Goal: Book appointment/travel/reservation

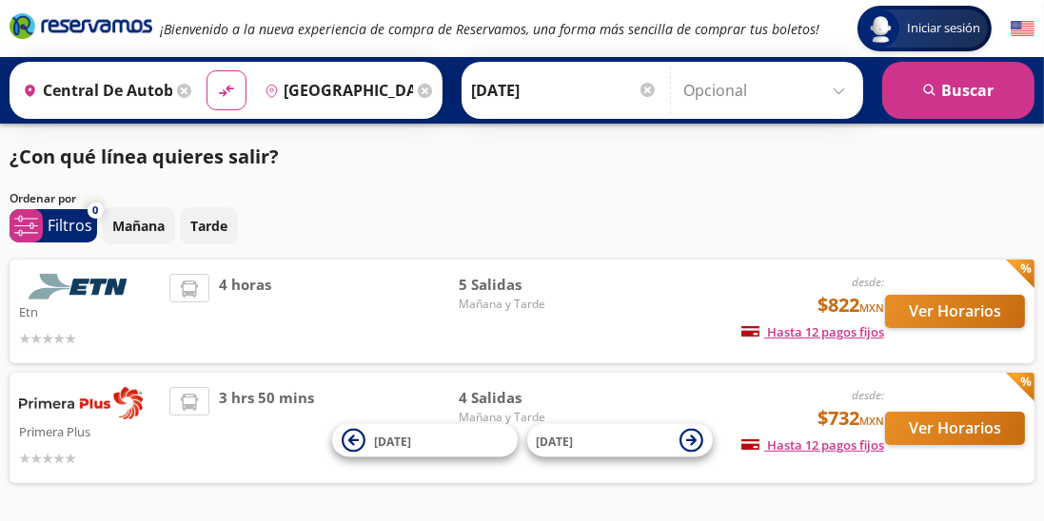
scroll to position [5, 0]
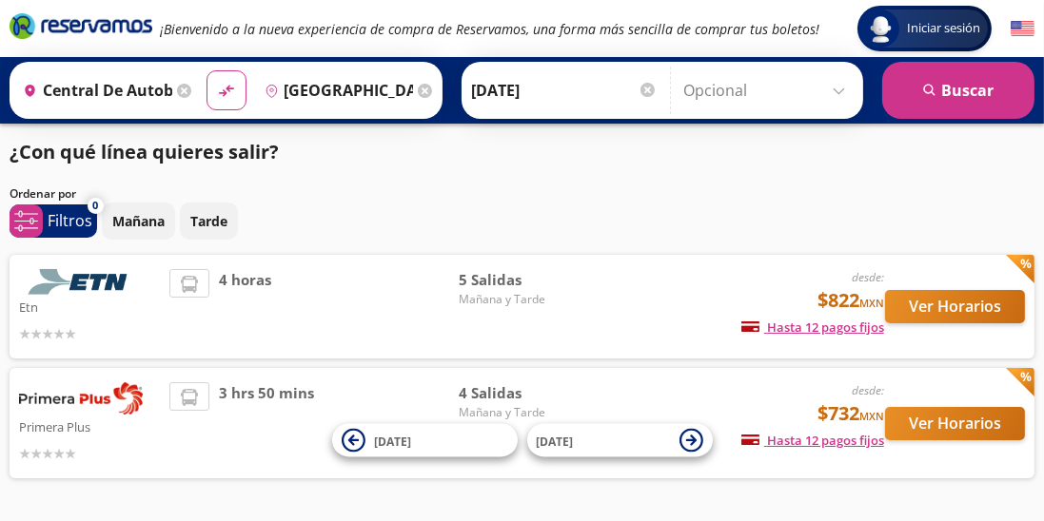
click at [621, 294] on div "desde: $822 MXN Hasta 12 pagos fijos Pagos fijos en compras mayores a $30 MXN, …" at bounding box center [743, 306] width 282 height 75
click at [975, 302] on button "Ver Horarios" at bounding box center [955, 306] width 140 height 33
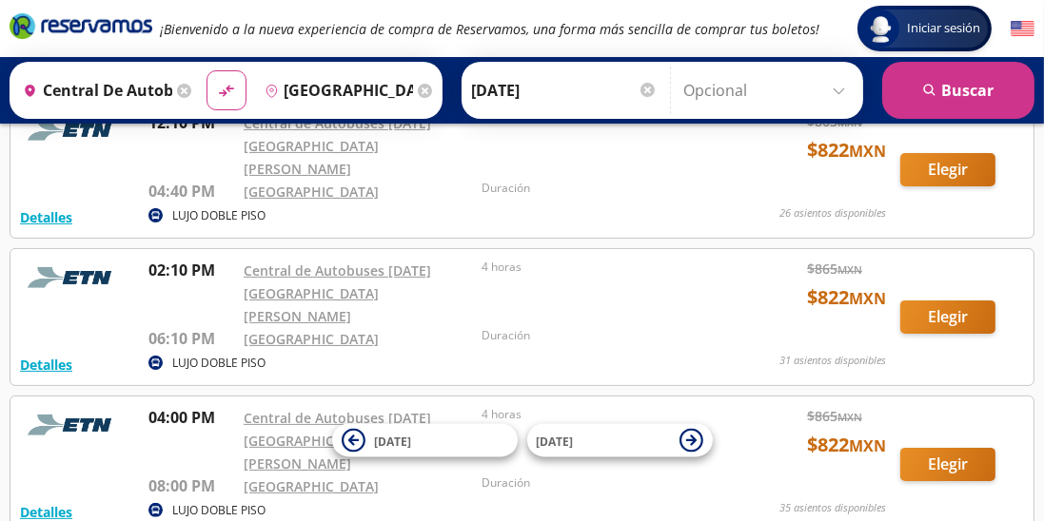
scroll to position [432, 0]
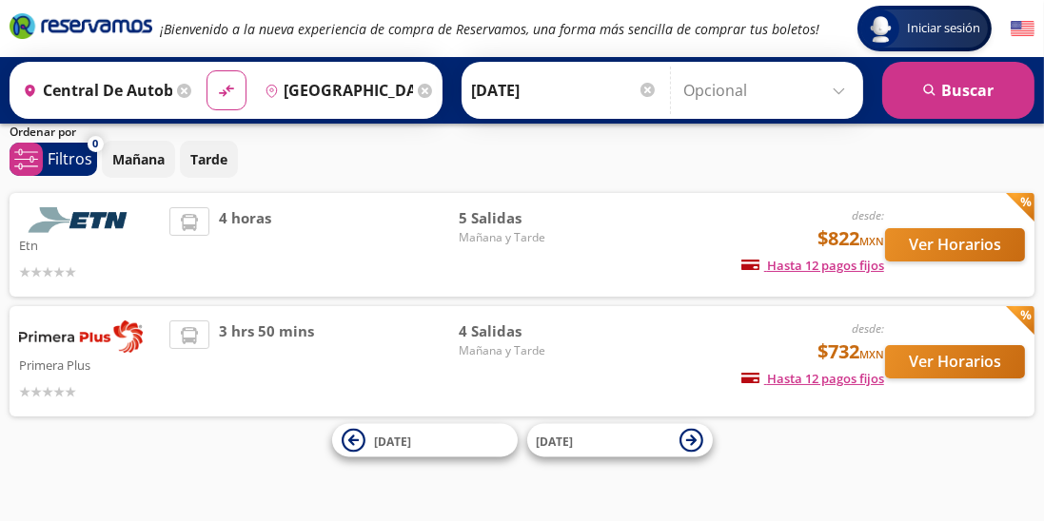
scroll to position [5, 0]
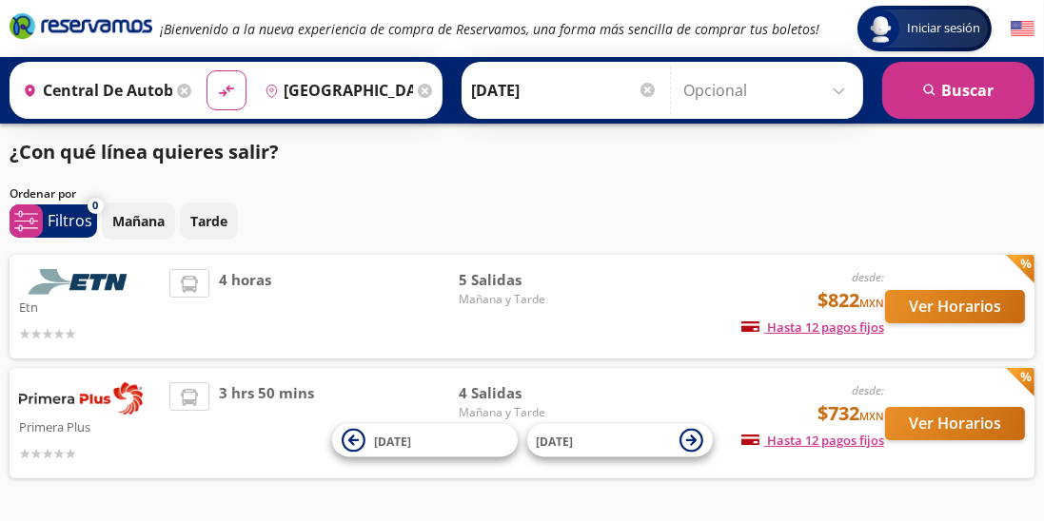
click at [271, 402] on span "3 hrs 50 mins" at bounding box center [266, 423] width 95 height 82
click at [66, 415] on p "Primera Plus" at bounding box center [89, 426] width 141 height 23
click at [945, 423] on button "Ver Horarios" at bounding box center [955, 423] width 140 height 33
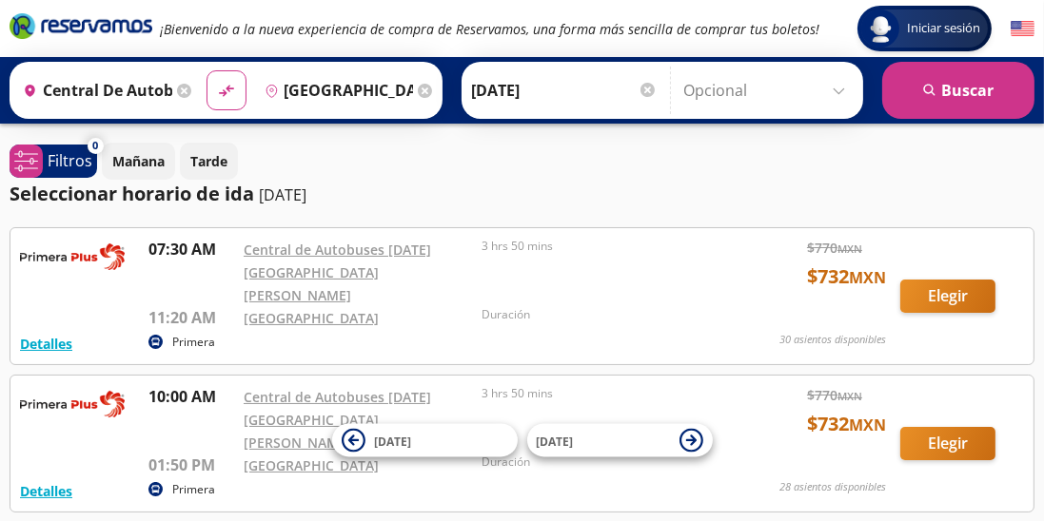
click at [0, 268] on div "0 system-uicons:filtering Filtros chevron [DATE] Tarde Seleccionar horario de i…" at bounding box center [522, 517] width 1044 height 749
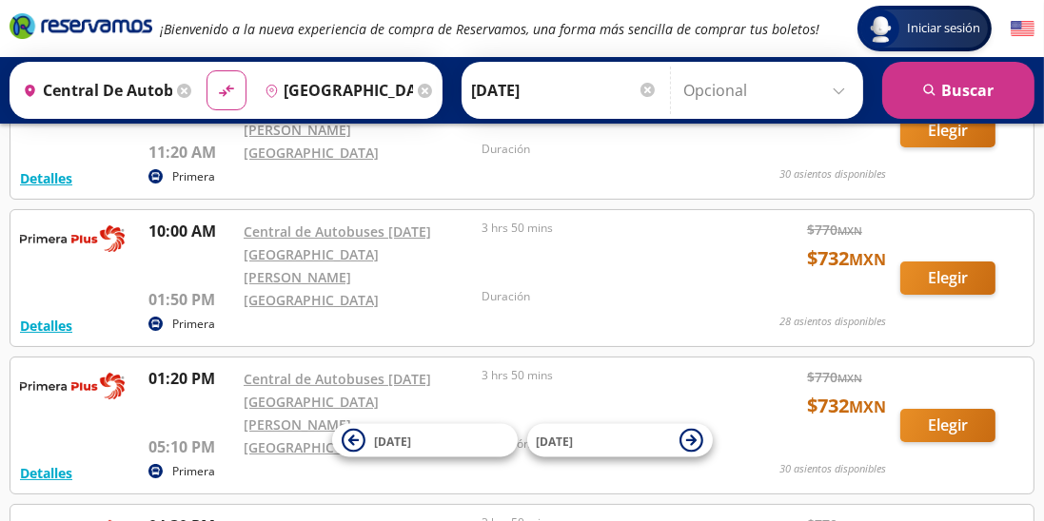
scroll to position [169, 0]
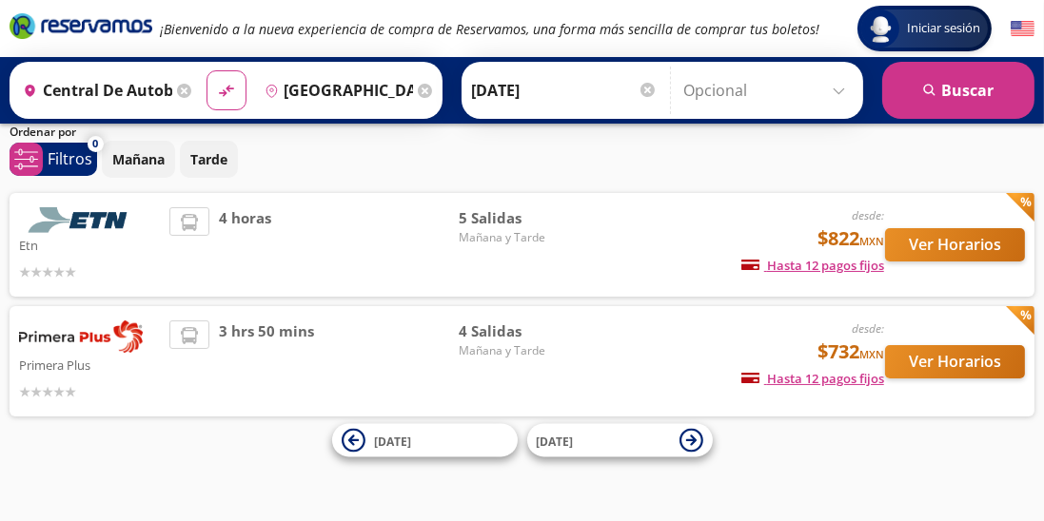
scroll to position [5, 0]
